Goal: Task Accomplishment & Management: Manage account settings

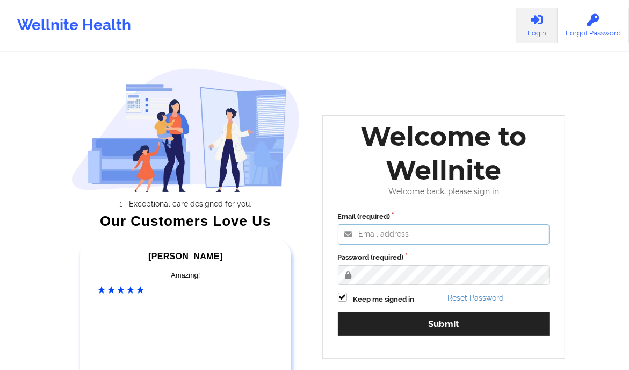
click at [420, 232] on input "Email (required)" at bounding box center [444, 234] width 212 height 20
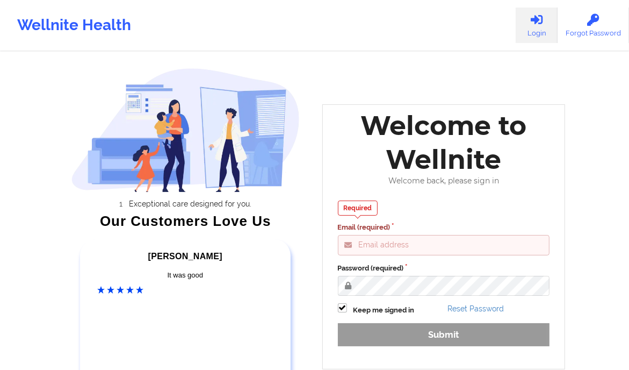
type input "[PERSON_NAME][EMAIL_ADDRESS][DOMAIN_NAME]"
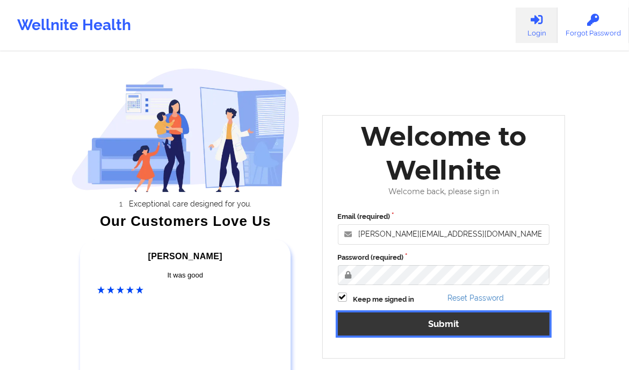
click at [418, 327] on button "Submit" at bounding box center [444, 323] width 212 height 23
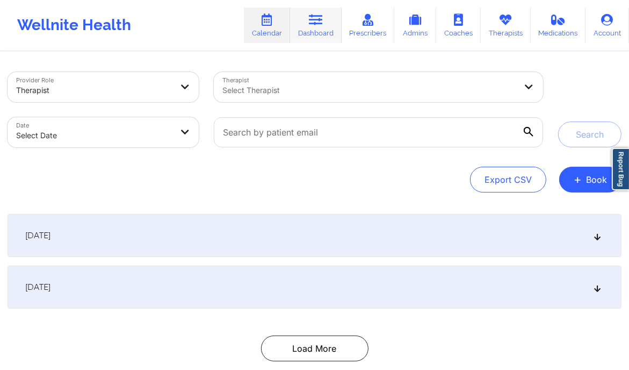
click at [322, 23] on icon at bounding box center [316, 20] width 14 height 12
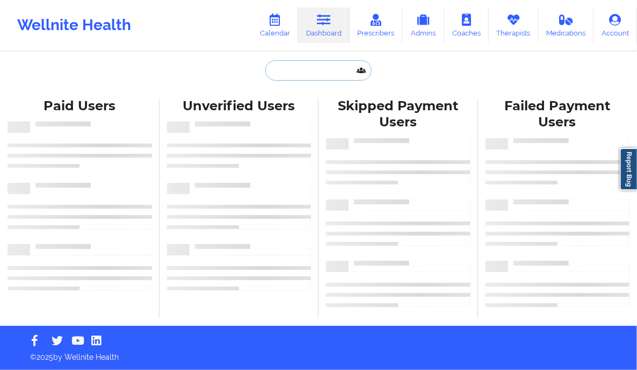
click at [303, 74] on input "text" at bounding box center [318, 70] width 106 height 20
paste input "[PERSON_NAME]"
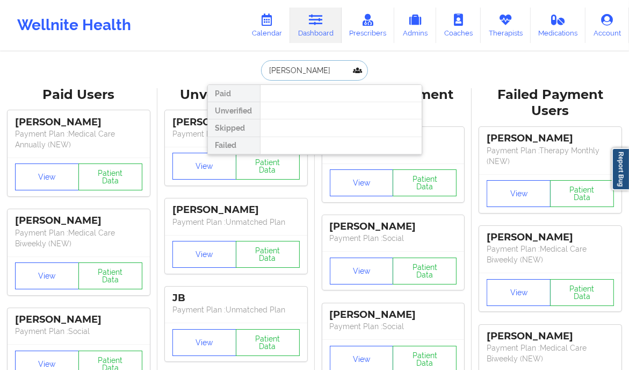
type input "[PERSON_NAME]"
click at [518, 31] on link "Therapists" at bounding box center [506, 25] width 50 height 35
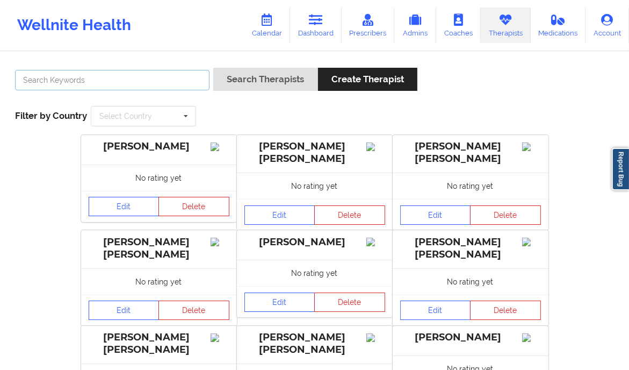
click at [92, 75] on input "text" at bounding box center [112, 80] width 195 height 20
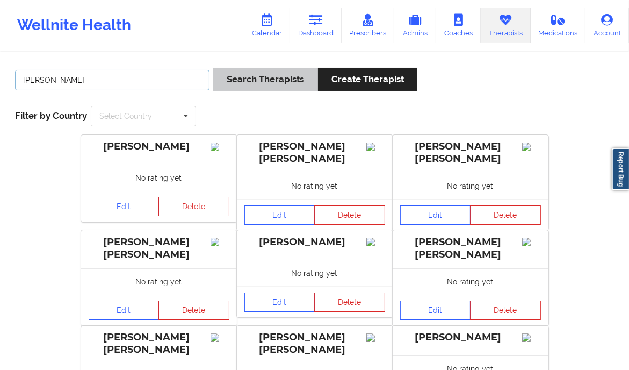
type input "[PERSON_NAME]"
click at [276, 80] on button "Search Therapists" at bounding box center [265, 79] width 104 height 23
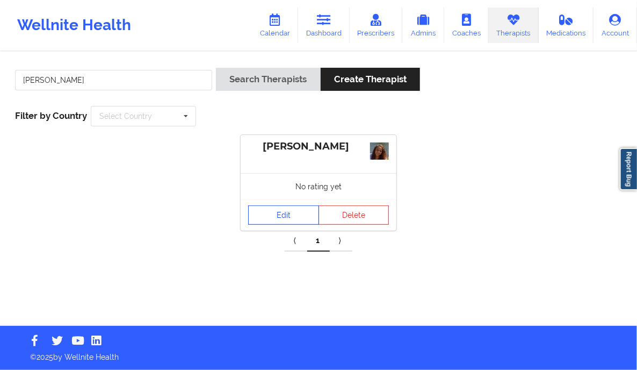
click at [277, 220] on link "Edit" at bounding box center [283, 214] width 71 height 19
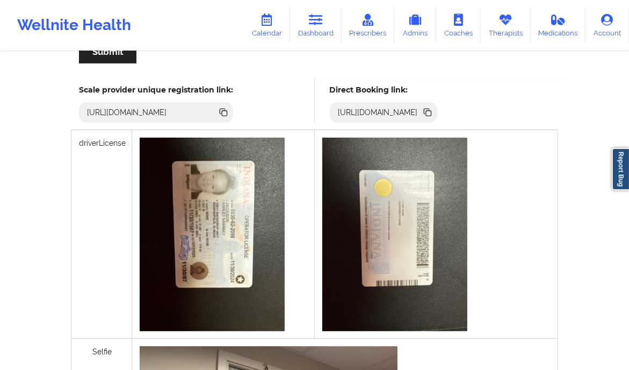
scroll to position [286, 0]
